Goal: Go to known website: Access a specific website the user already knows

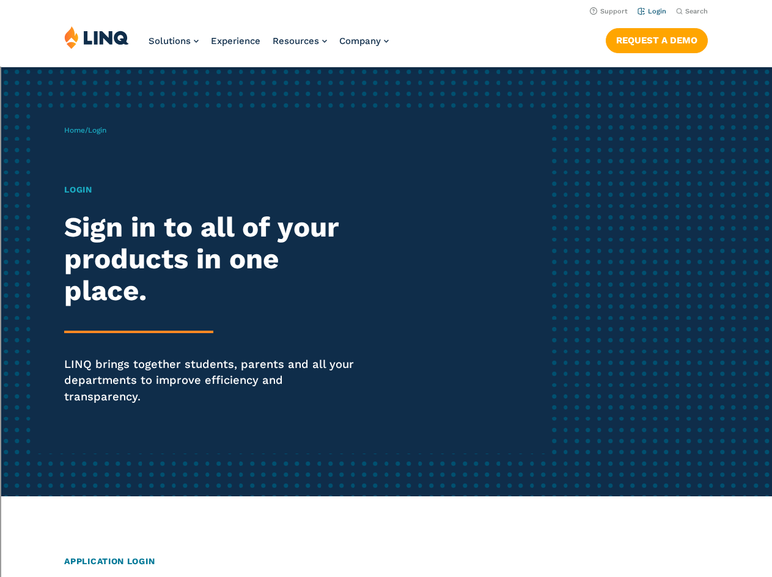
click at [655, 11] on link "Login" at bounding box center [652, 11] width 29 height 8
click at [655, 12] on link "Login" at bounding box center [652, 11] width 29 height 8
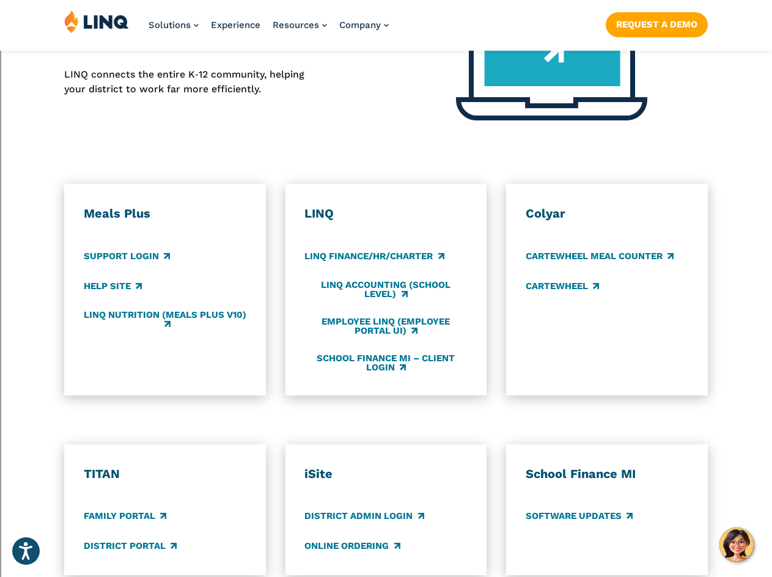
scroll to position [627, 0]
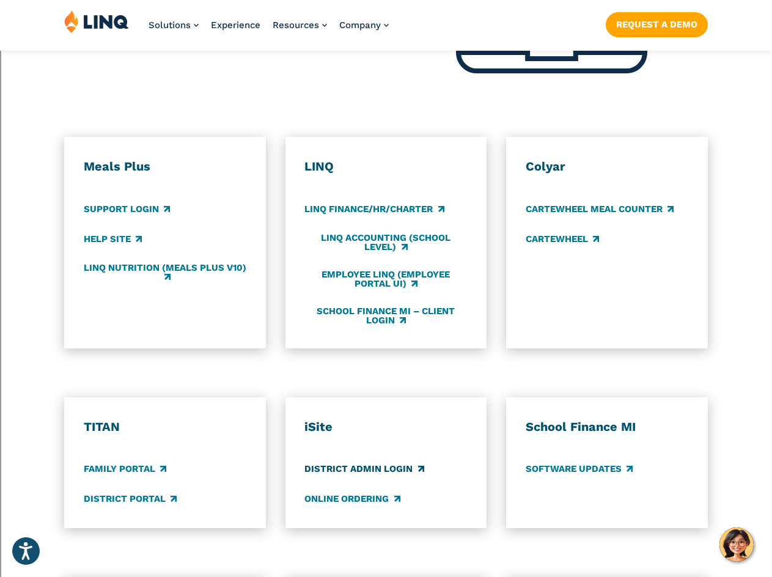
click at [380, 462] on link "District Admin Login" at bounding box center [363, 468] width 119 height 13
